Goal: Information Seeking & Learning: Check status

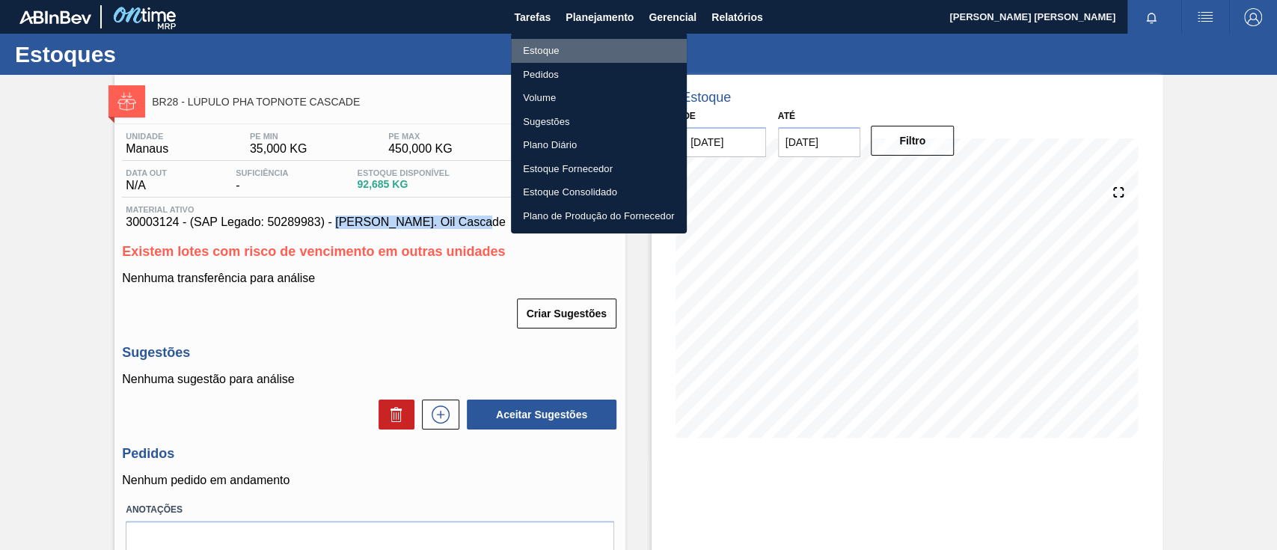
click at [583, 43] on li "Estoque" at bounding box center [599, 51] width 176 height 24
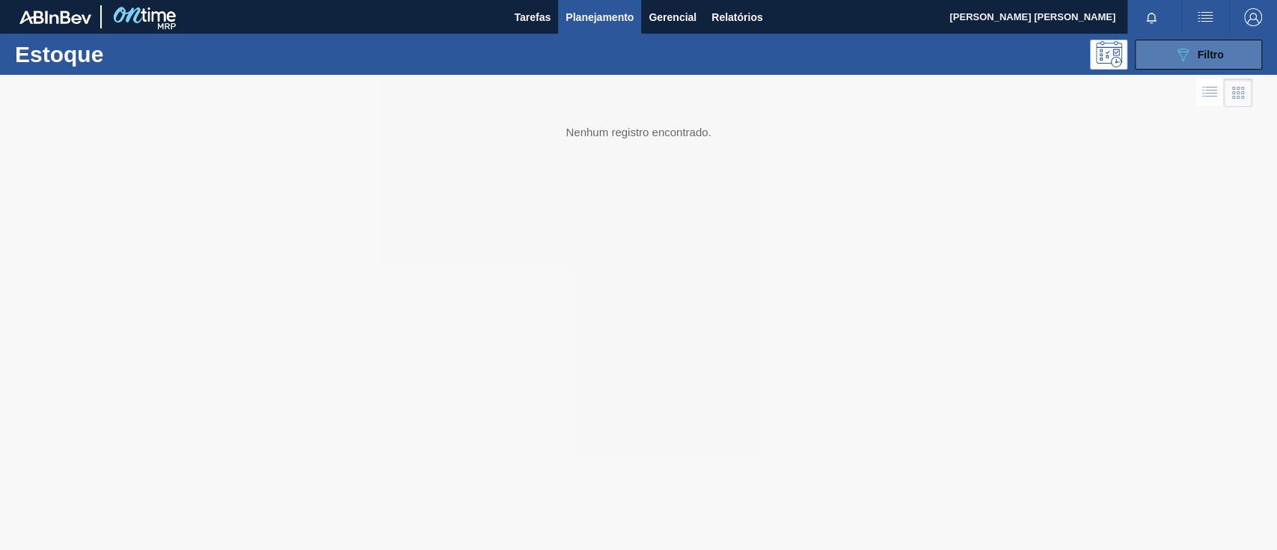
click at [1154, 43] on button "089F7B8B-B2A5-4AFE-B5C0-19BA573D28AC Filtro" at bounding box center [1198, 55] width 127 height 30
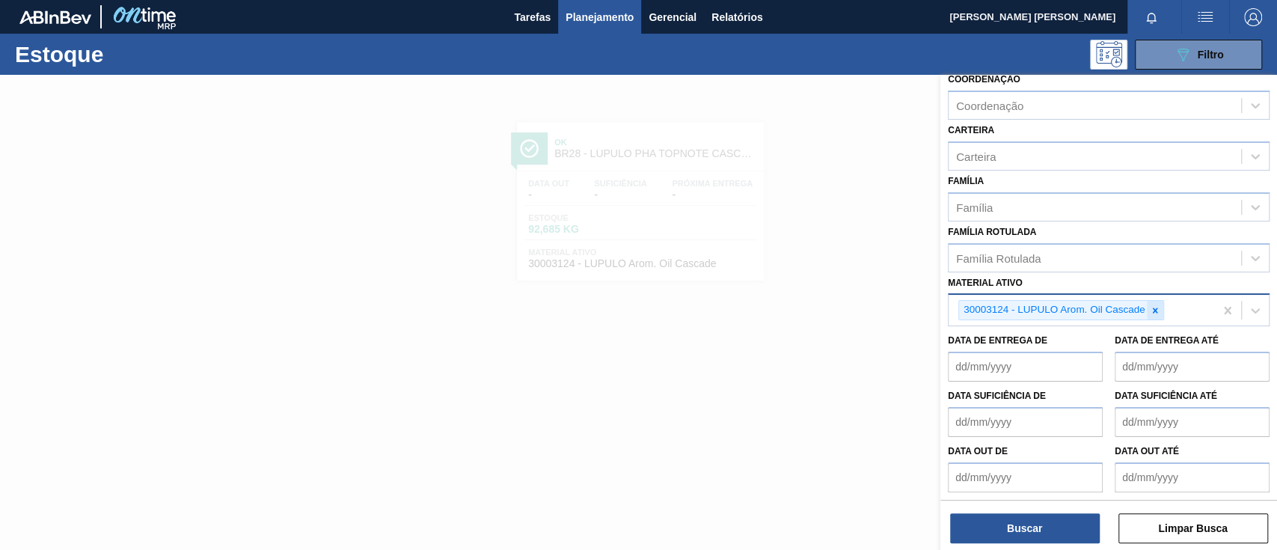
click at [1151, 310] on icon at bounding box center [1155, 310] width 10 height 10
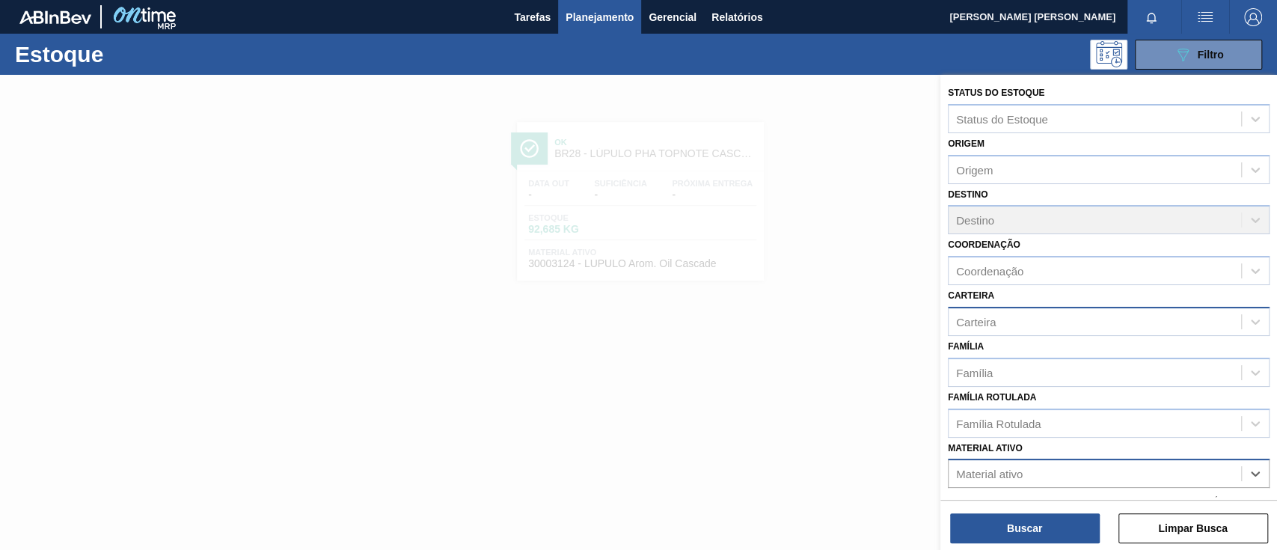
click at [1011, 322] on div "Carteira" at bounding box center [1095, 321] width 292 height 22
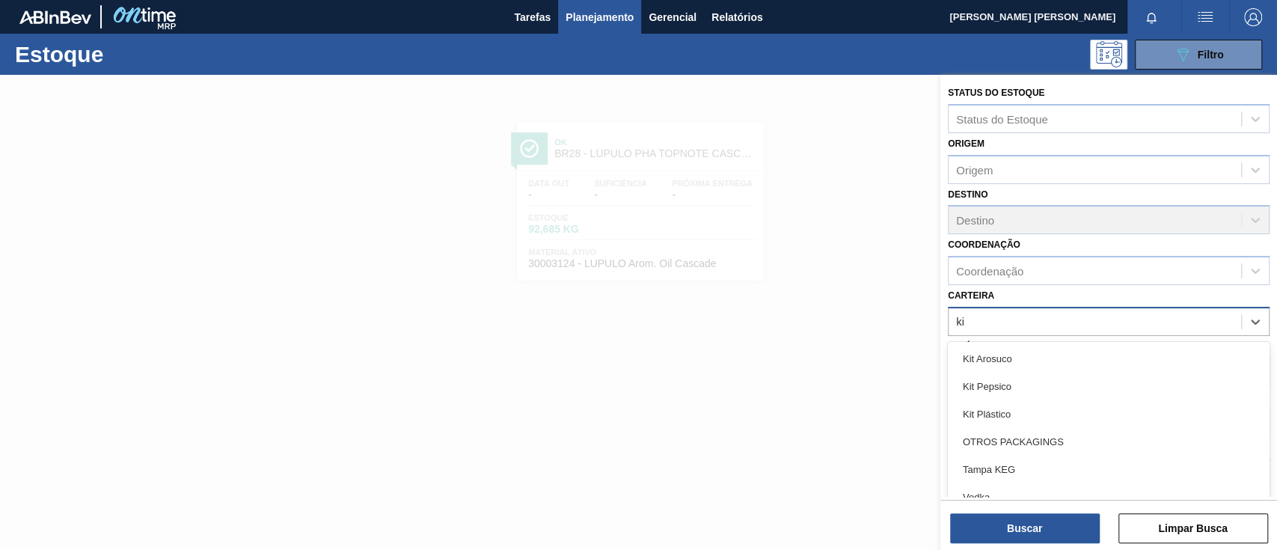
type input "kit"
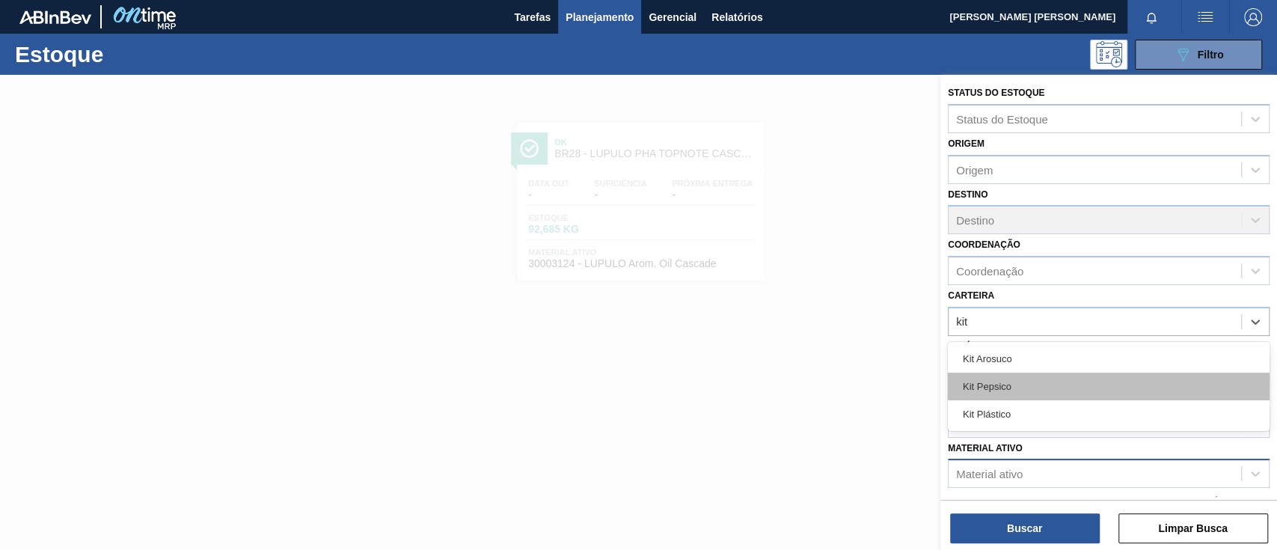
click at [992, 393] on div "Kit Pepsico" at bounding box center [1109, 387] width 322 height 28
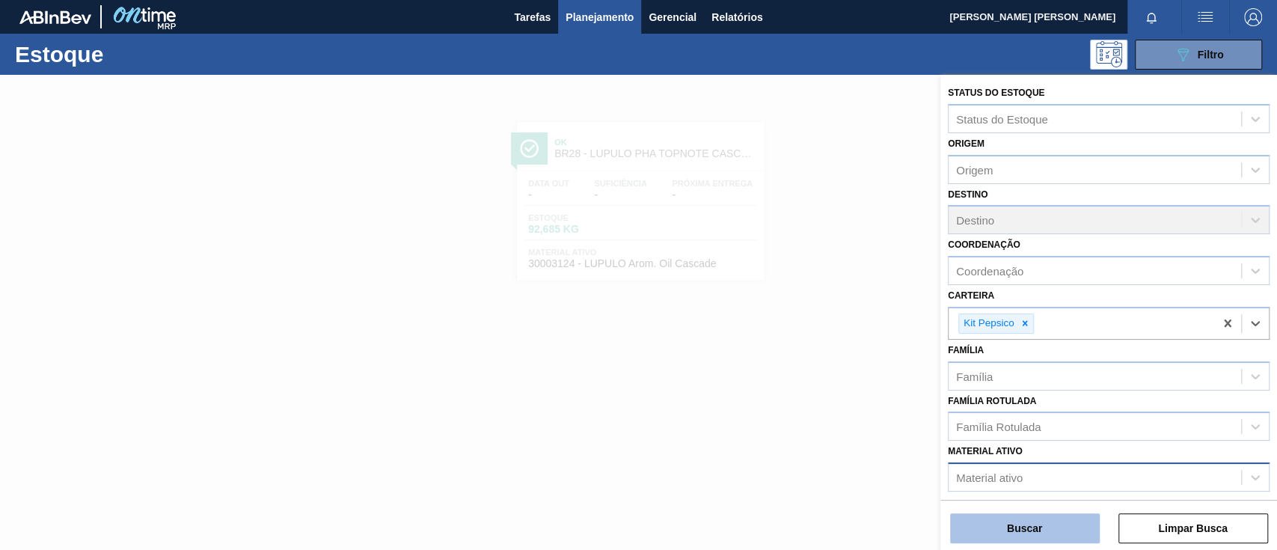
click at [1038, 518] on button "Buscar" at bounding box center [1025, 528] width 150 height 30
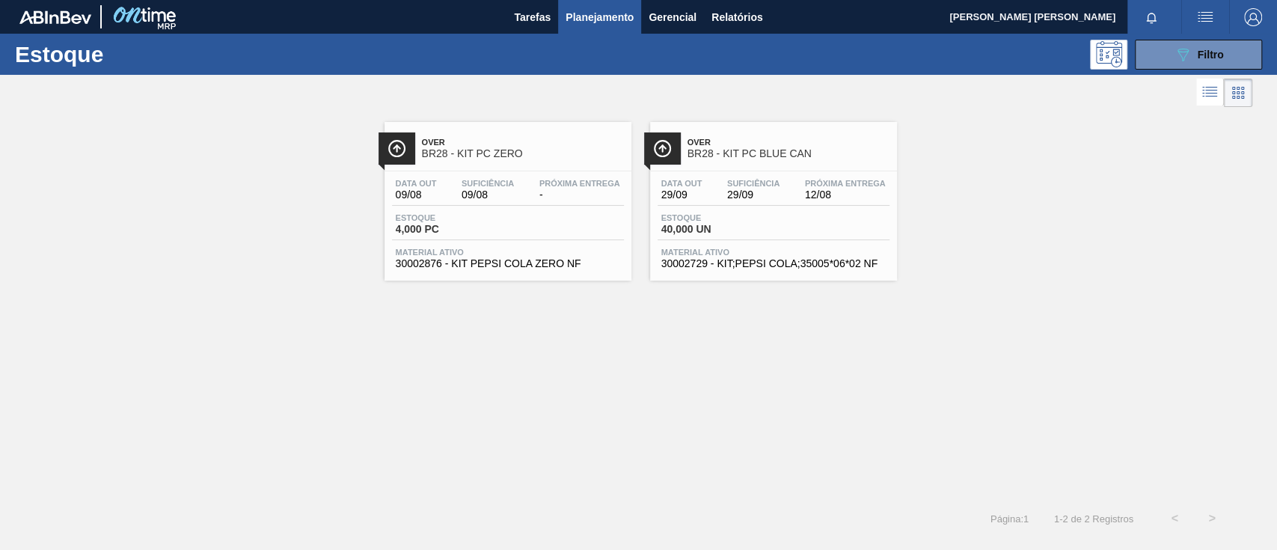
click at [503, 171] on div "Data out 09/08 Suficiência 09/08 Próxima Entrega - Estoque 4,000 PC Material at…" at bounding box center [508, 222] width 247 height 102
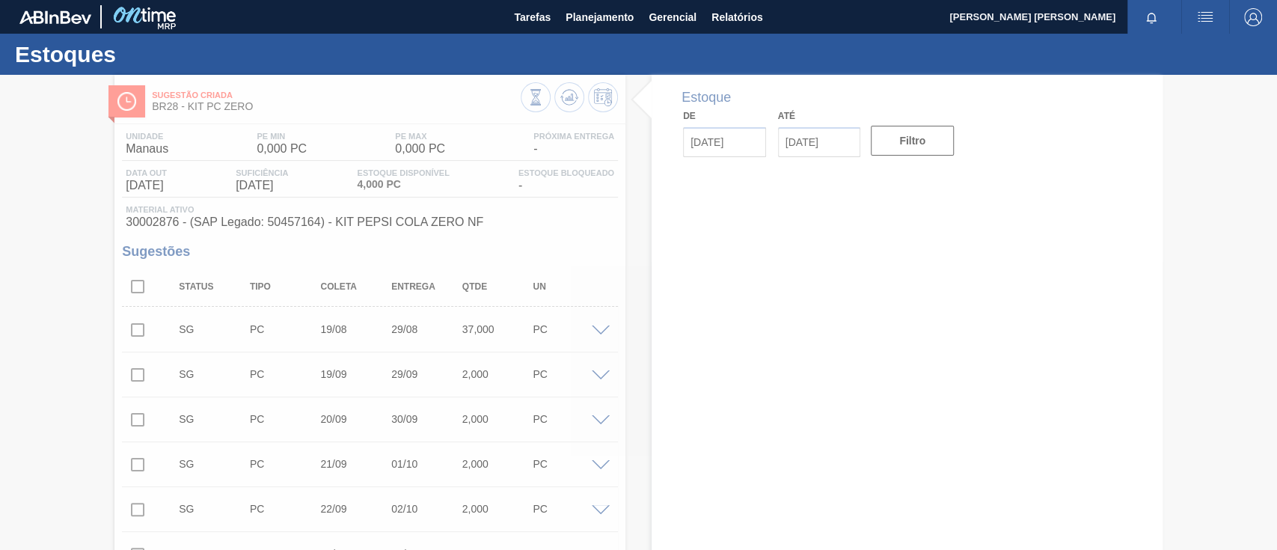
type input "[DATE]"
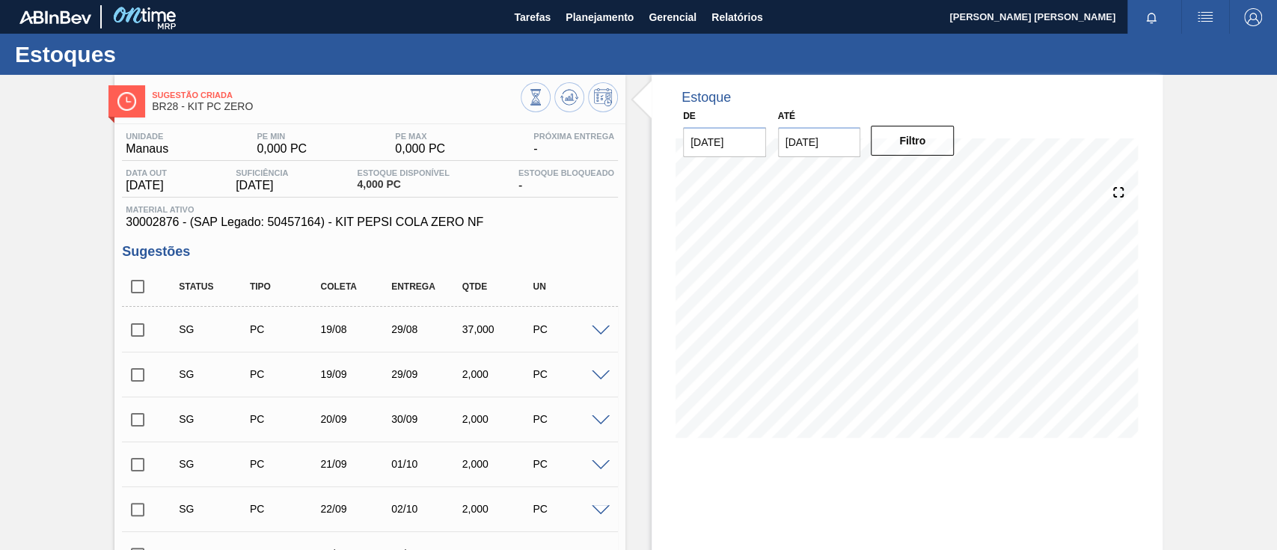
click at [153, 223] on span "30002876 - (SAP Legado: 50457164) - KIT PEPSI COLA ZERO NF" at bounding box center [370, 221] width 488 height 13
copy span "30002876"
drag, startPoint x: 449, startPoint y: 220, endPoint x: 335, endPoint y: 230, distance: 114.1
click at [335, 229] on span "30002876 - (SAP Legado: 50457164) - KIT PEPSI COLA ZERO NF" at bounding box center [370, 221] width 488 height 13
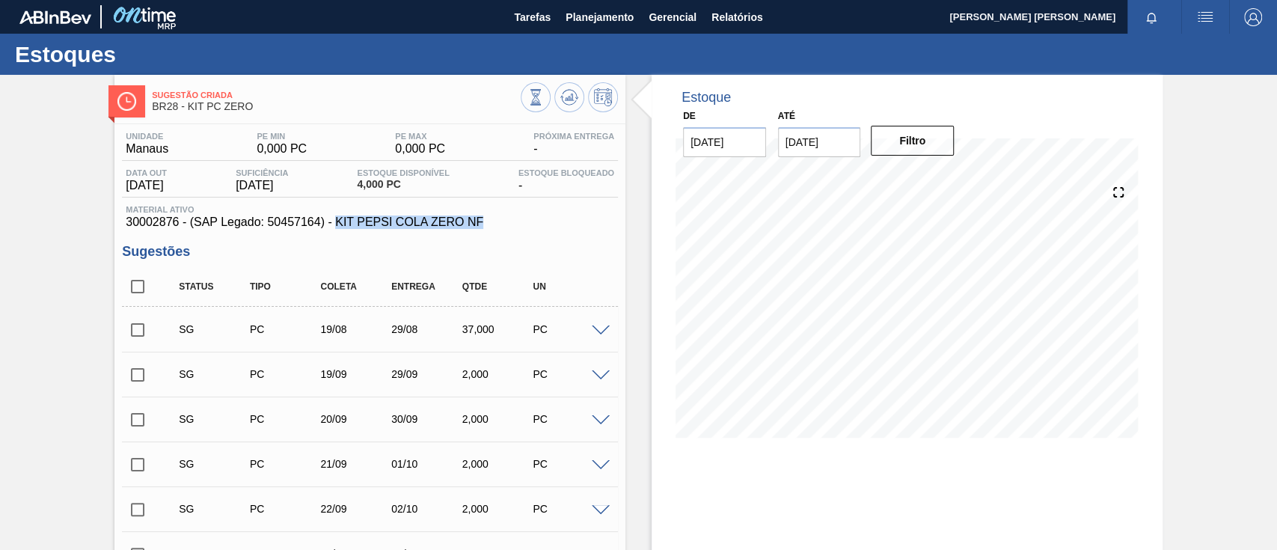
copy span "KIT PEPSI COLA ZERO NF"
click at [606, 19] on span "Planejamento" at bounding box center [600, 17] width 68 height 18
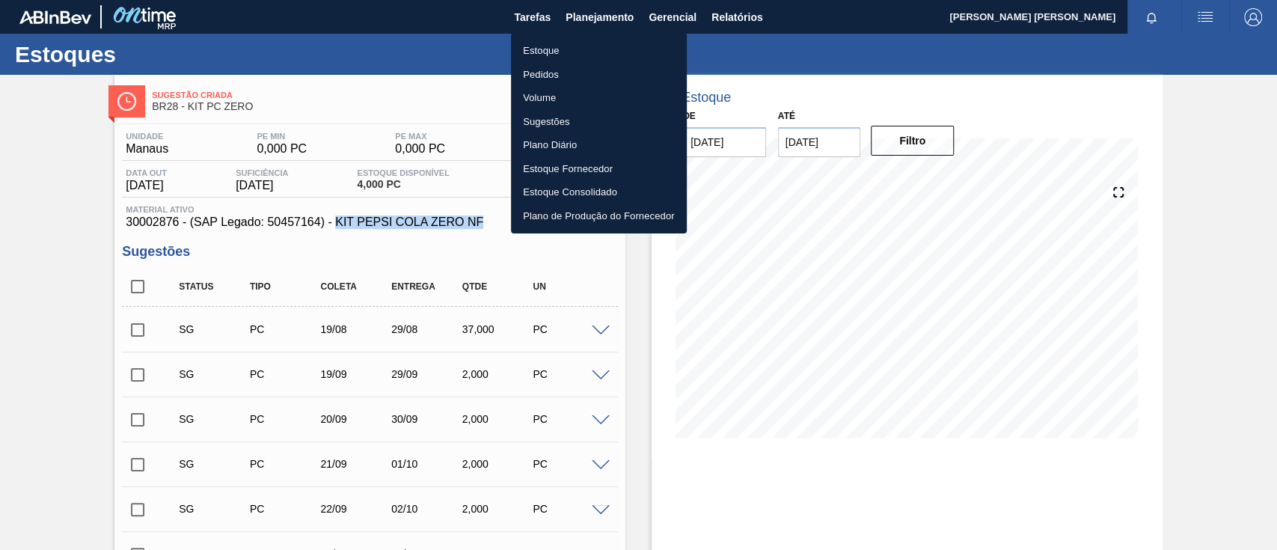
click at [575, 54] on li "Estoque" at bounding box center [599, 51] width 176 height 24
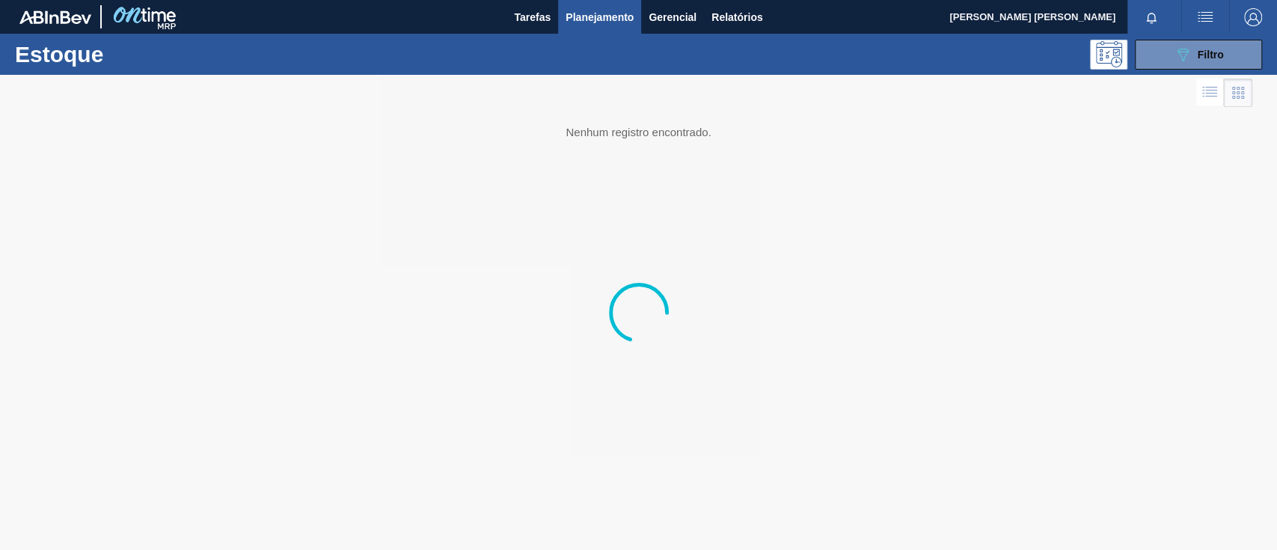
click at [1166, 56] on button "089F7B8B-B2A5-4AFE-B5C0-19BA573D28AC Filtro" at bounding box center [1198, 55] width 127 height 30
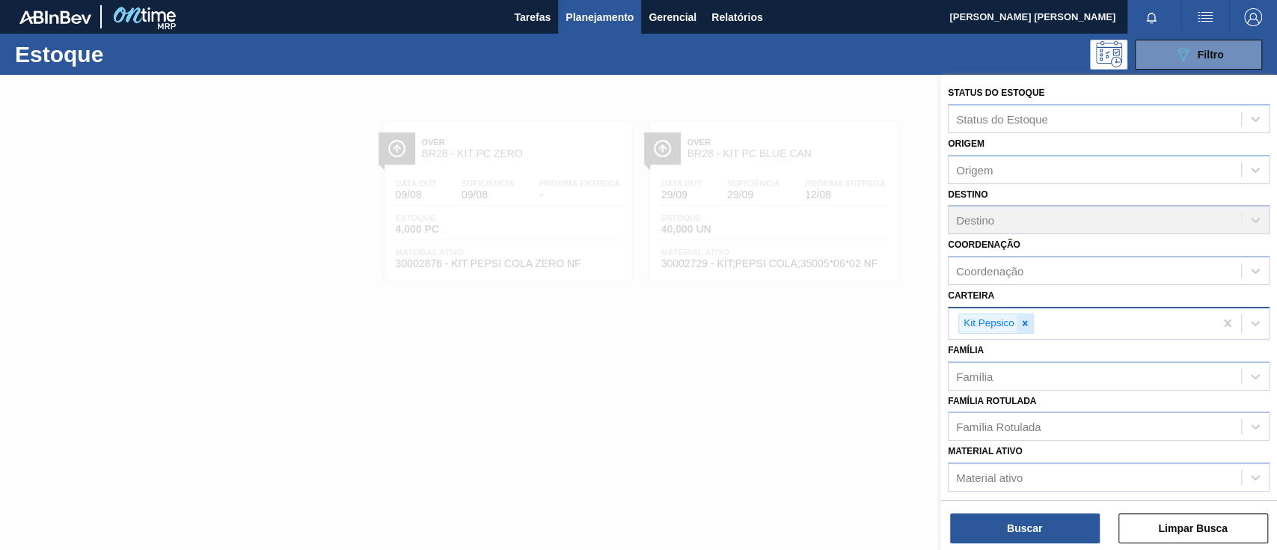
click at [1023, 322] on icon at bounding box center [1024, 323] width 5 height 5
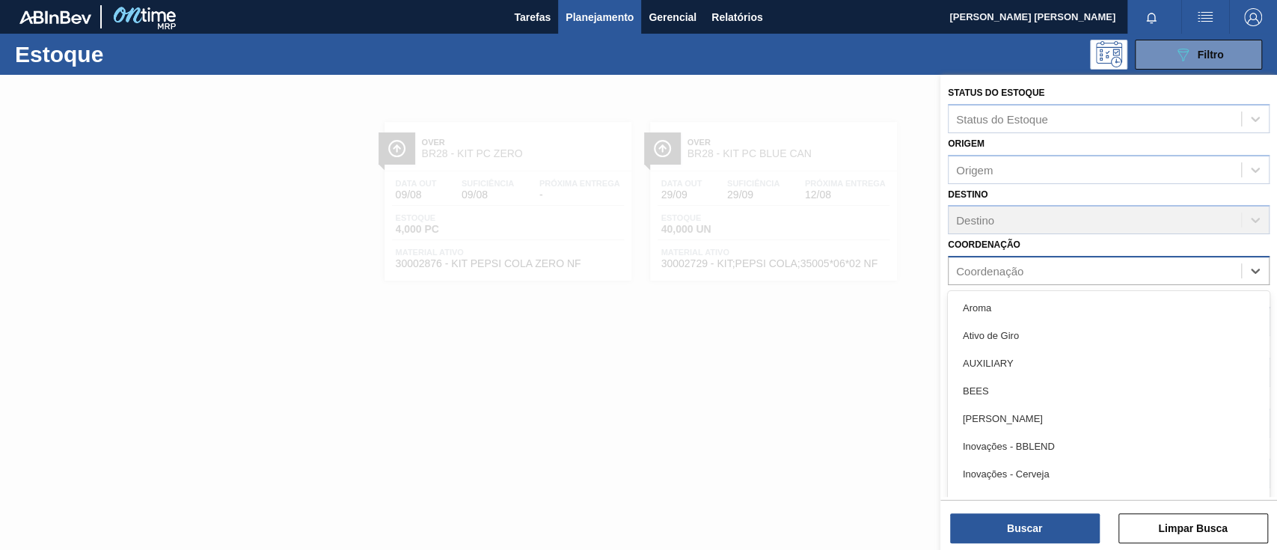
click at [1002, 267] on div "Coordenação" at bounding box center [989, 271] width 67 height 13
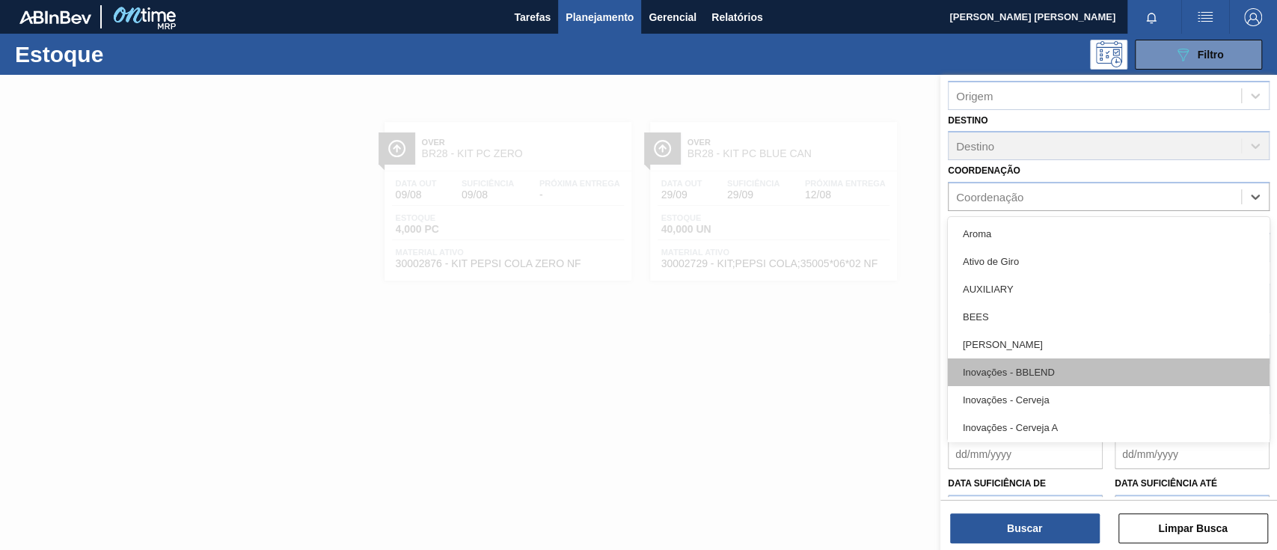
scroll to position [162, 0]
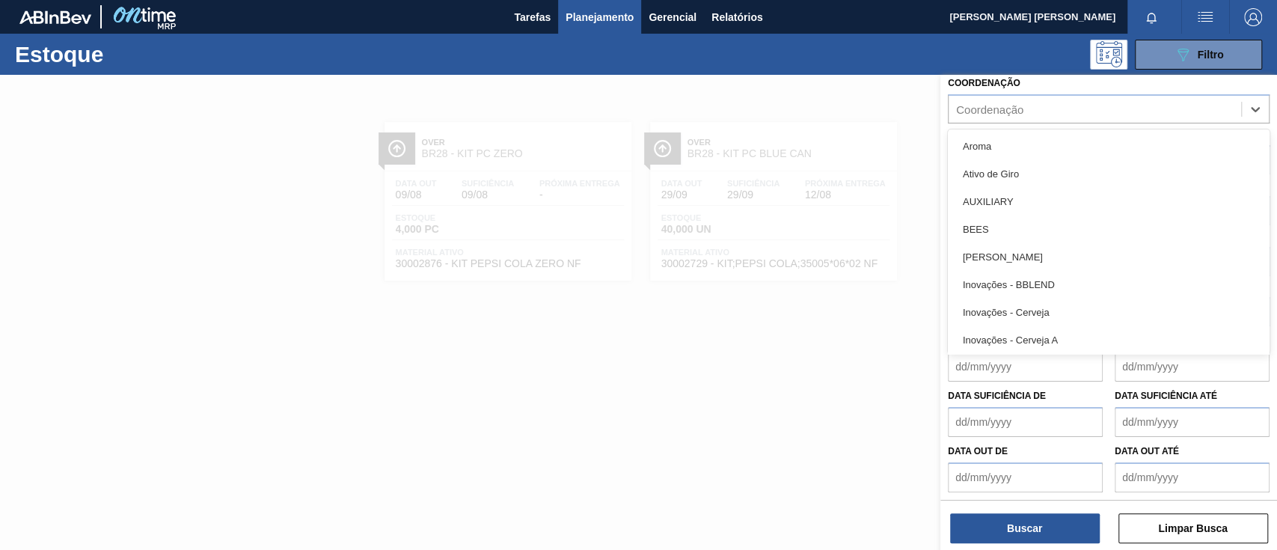
click at [1078, 388] on div "Data suficiência de" at bounding box center [1025, 411] width 155 height 52
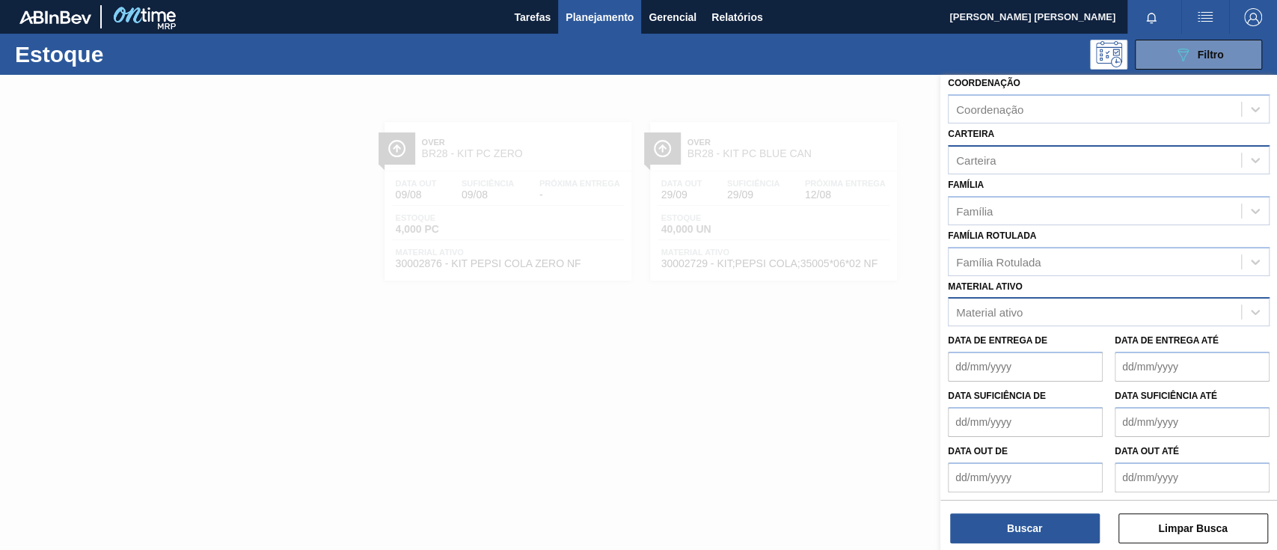
click at [1020, 306] on div "Material ativo" at bounding box center [989, 312] width 67 height 13
type ativo "casca"
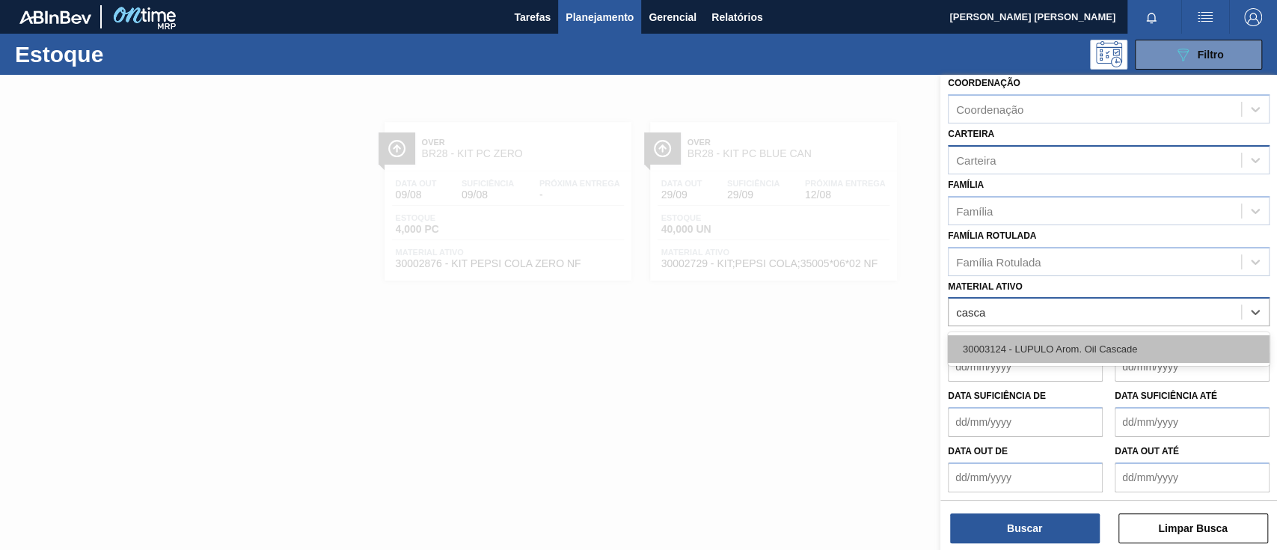
click at [1063, 335] on div "30003124 - LUPULO Arom. Oil Cascade" at bounding box center [1109, 349] width 322 height 28
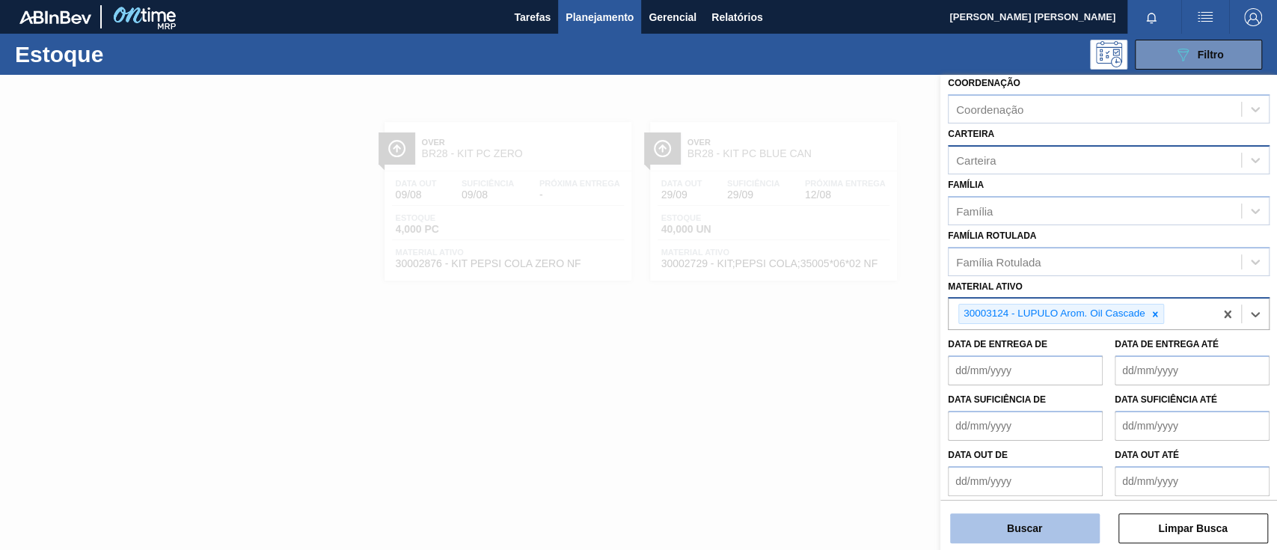
click at [1056, 535] on button "Buscar" at bounding box center [1025, 528] width 150 height 30
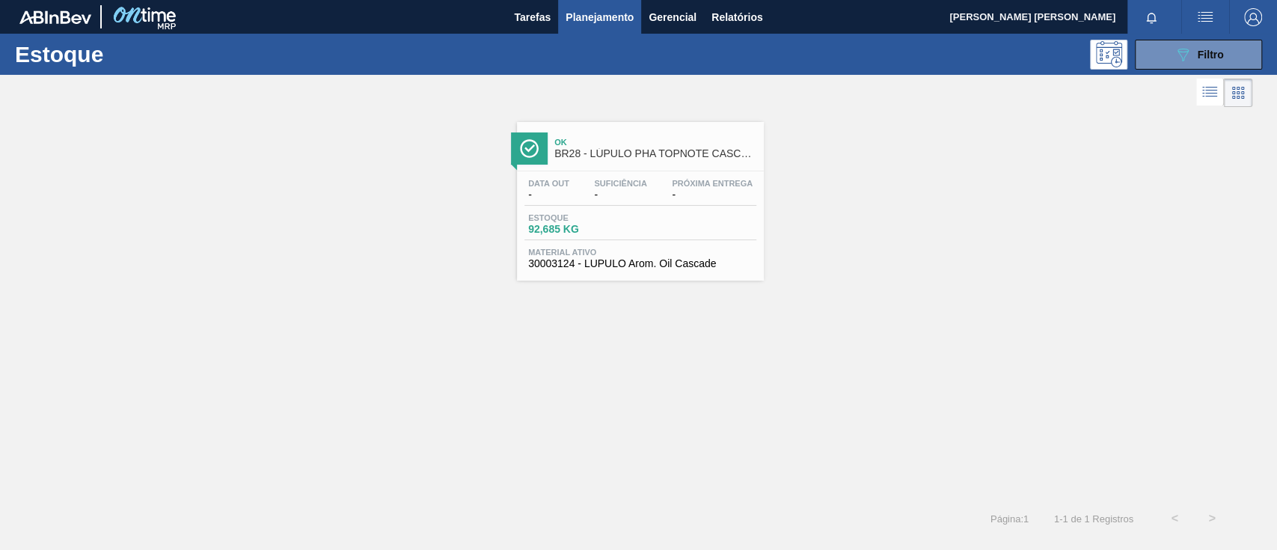
click at [628, 215] on span "Estoque" at bounding box center [580, 217] width 105 height 9
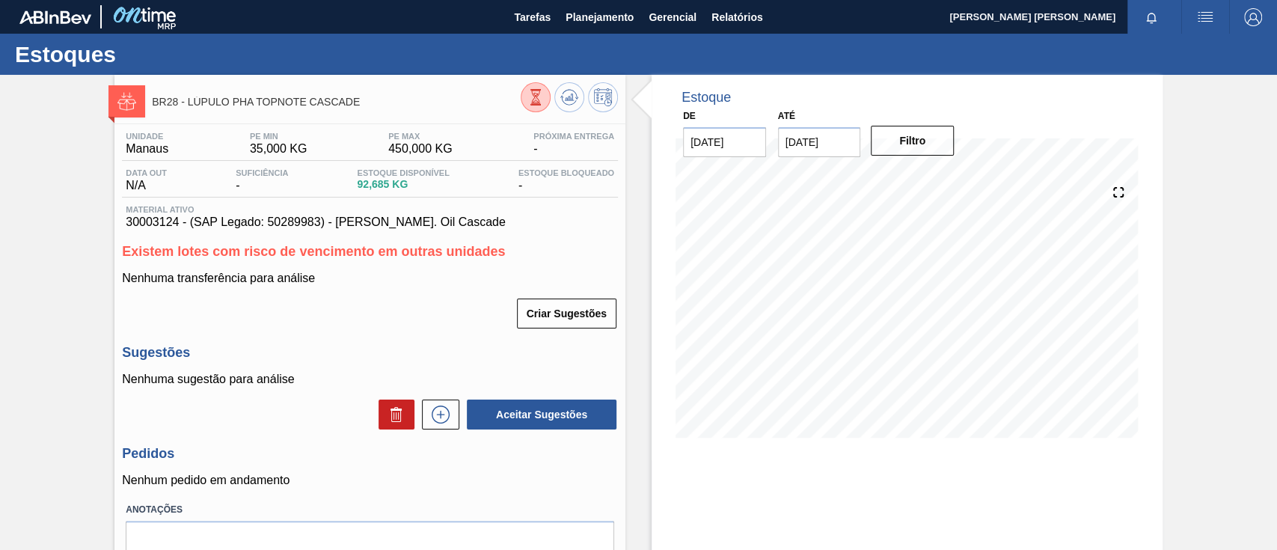
click at [150, 227] on span "30003124 - (SAP Legado: 50289983) - [PERSON_NAME]. Oil Cascade" at bounding box center [370, 221] width 488 height 13
copy span "30003124"
